Goal: Communication & Community: Answer question/provide support

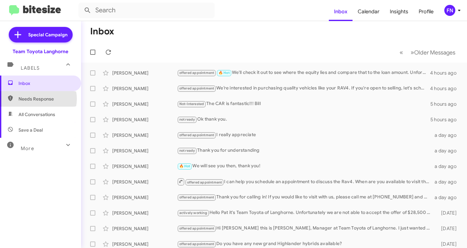
click at [37, 99] on span "Needs Response" at bounding box center [45, 99] width 55 height 6
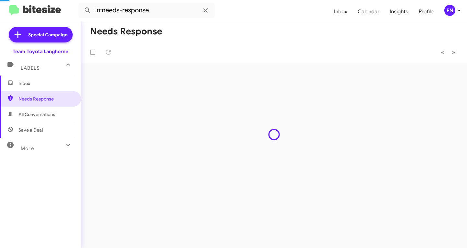
click at [37, 113] on span "All Conversations" at bounding box center [36, 114] width 37 height 6
type input "in:all-conversations"
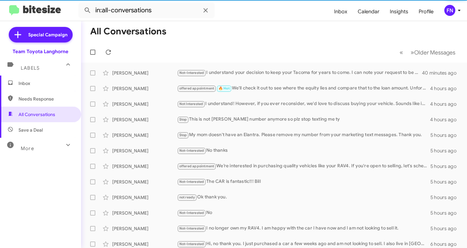
click at [40, 86] on span "Inbox" at bounding box center [45, 83] width 55 height 6
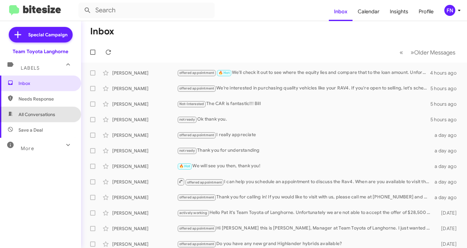
click at [50, 117] on span "All Conversations" at bounding box center [36, 114] width 37 height 6
type input "in:all-conversations"
